Goal: Task Accomplishment & Management: Manage account settings

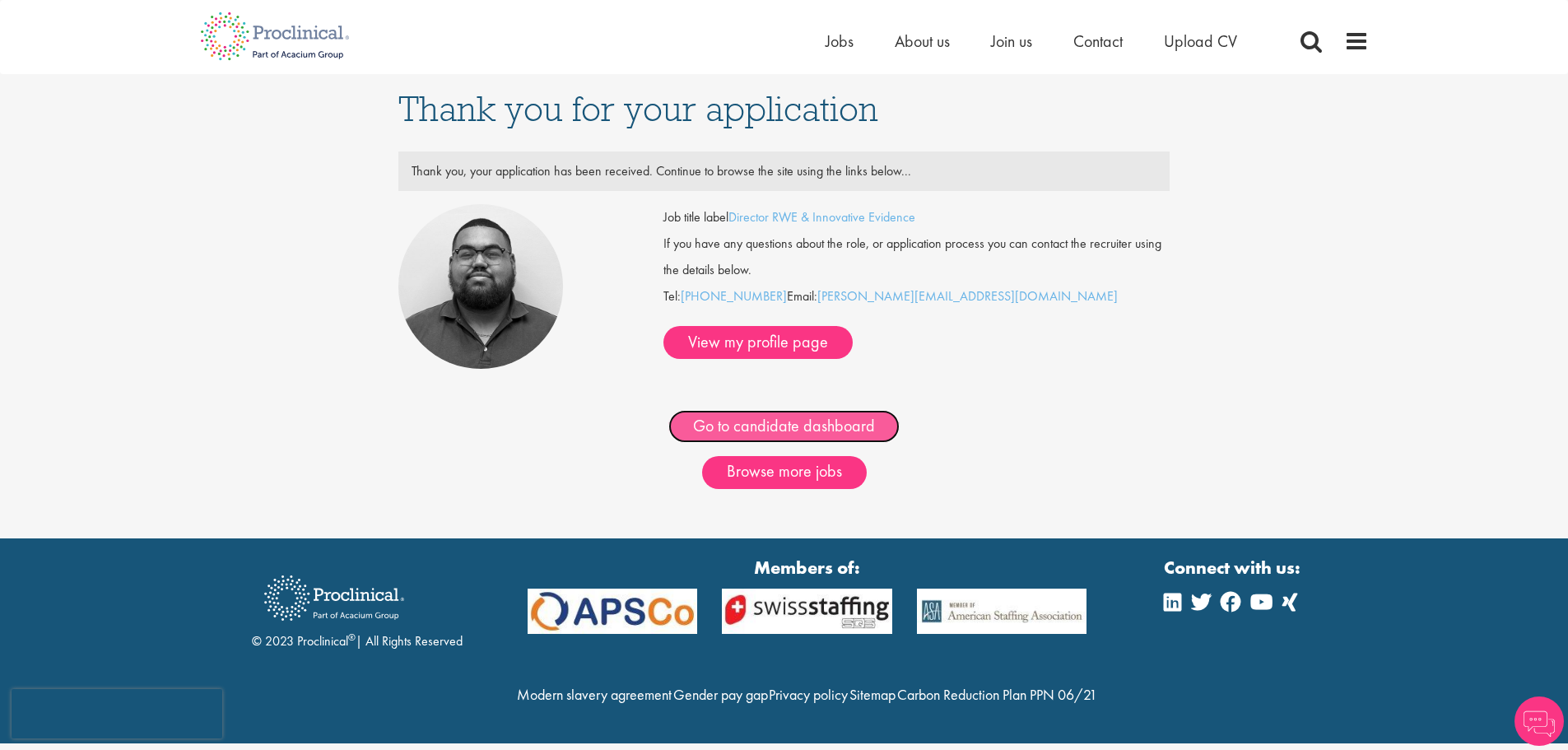
click at [759, 412] on link "Go to candidate dashboard" at bounding box center [784, 426] width 231 height 33
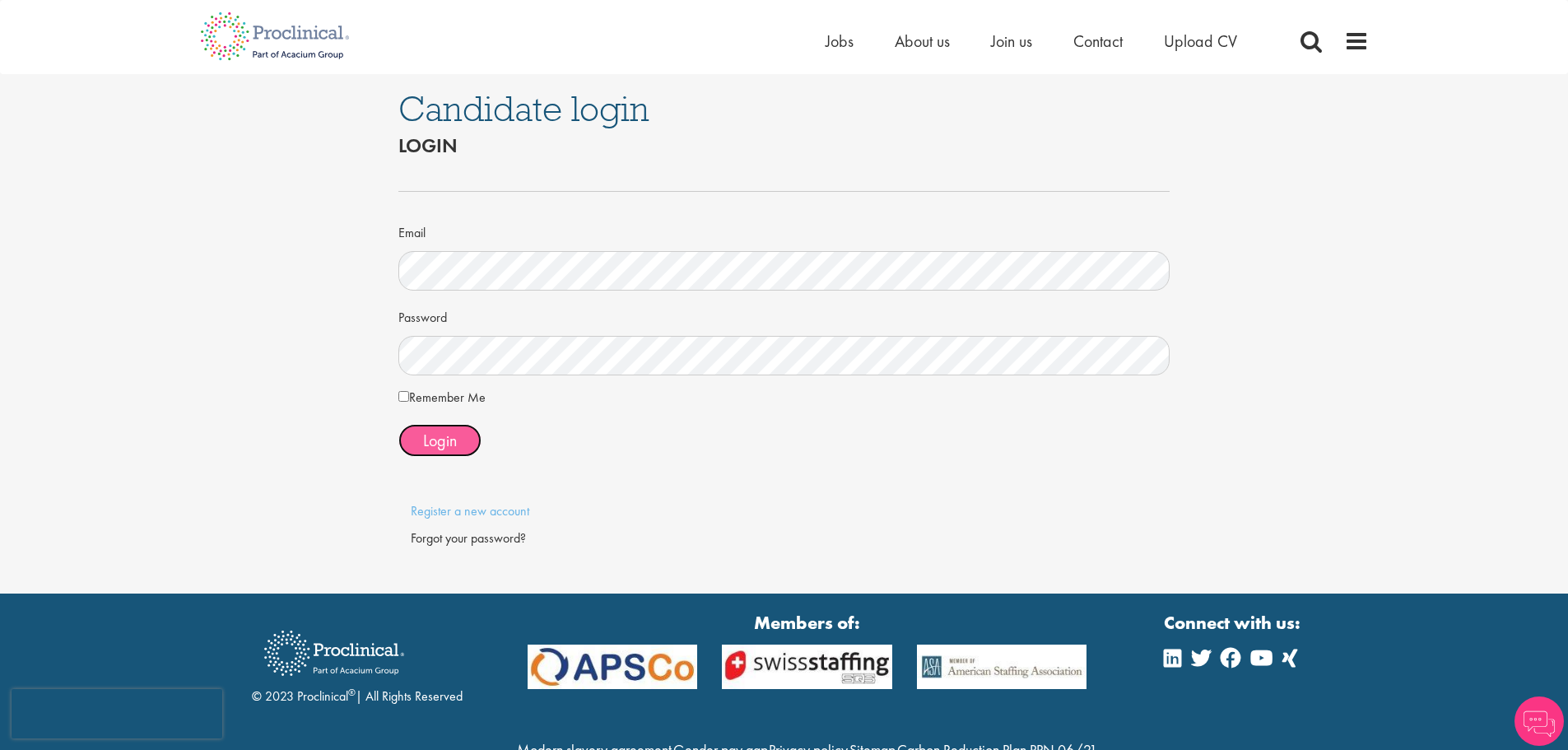
click at [450, 438] on span "Login" at bounding box center [439, 440] width 34 height 22
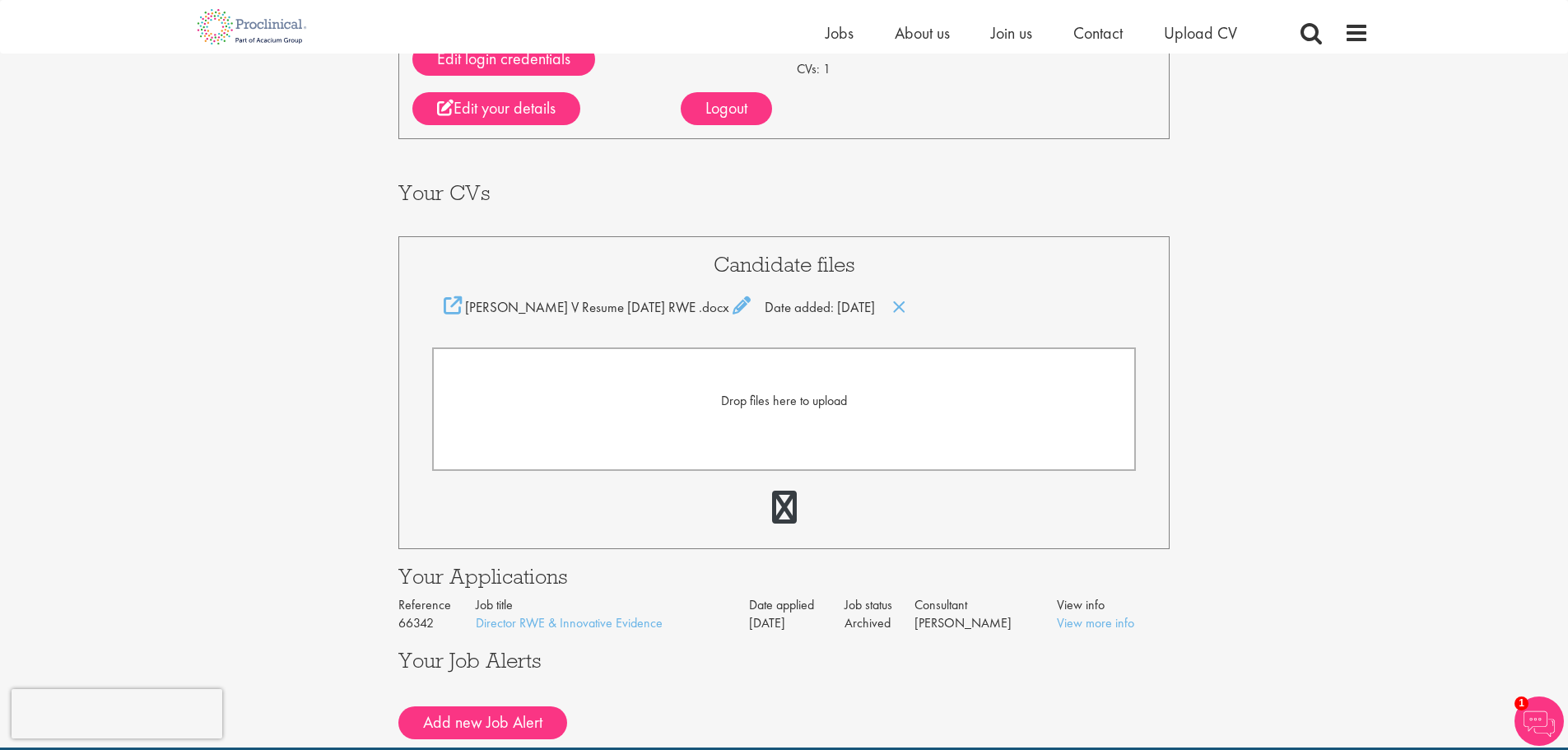
scroll to position [330, 0]
